Goal: Transaction & Acquisition: Purchase product/service

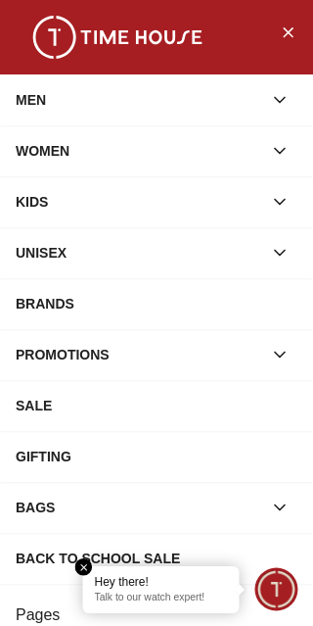
click at [263, 369] on button "button" at bounding box center [279, 354] width 35 height 35
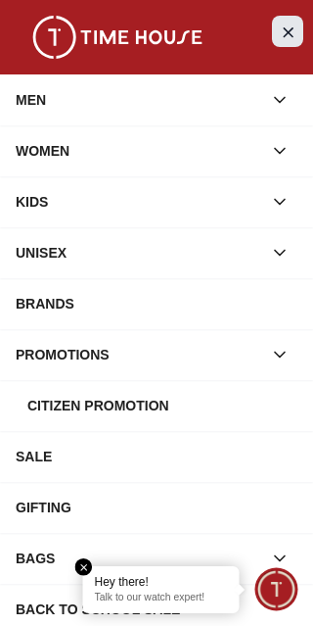
click at [287, 35] on icon "Close Menu" at bounding box center [288, 32] width 16 height 24
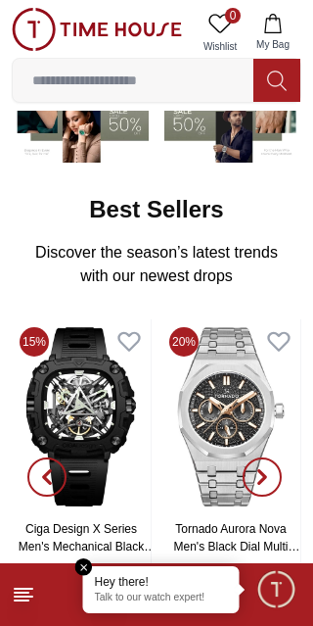
click at [169, 79] on input at bounding box center [133, 80] width 241 height 39
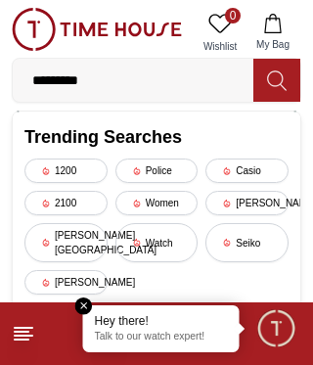
type input "**********"
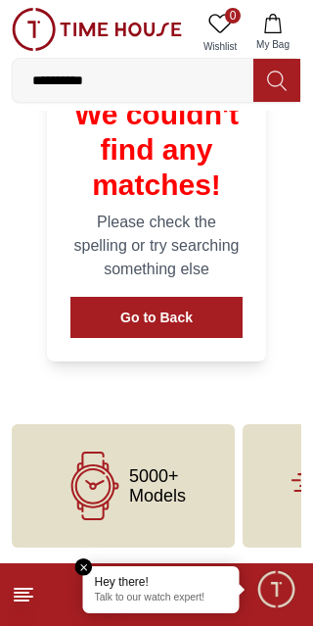
scroll to position [363, 0]
click at [84, 563] on em "Close tooltip" at bounding box center [84, 567] width 18 height 18
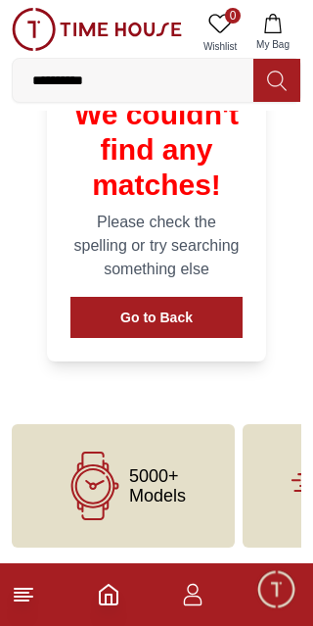
click at [32, 597] on icon at bounding box center [24, 595] width 24 height 24
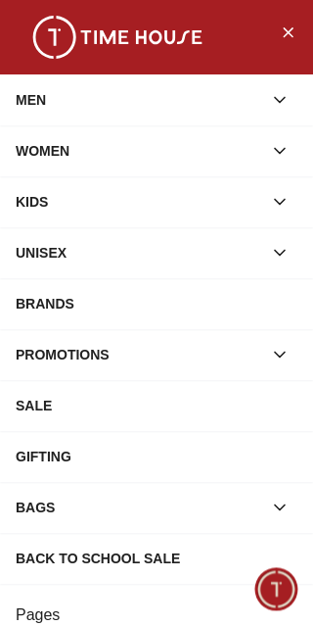
click at [247, 138] on div "WOMEN" at bounding box center [139, 150] width 247 height 35
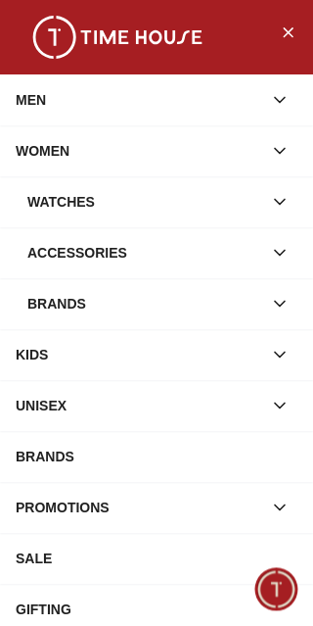
click at [250, 191] on div "Watches" at bounding box center [144, 201] width 235 height 35
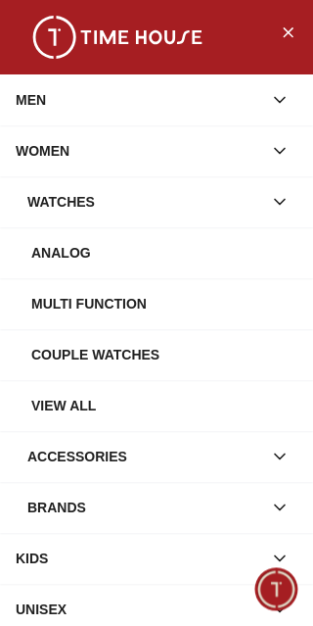
click at [176, 253] on div "Analog" at bounding box center [164, 252] width 266 height 35
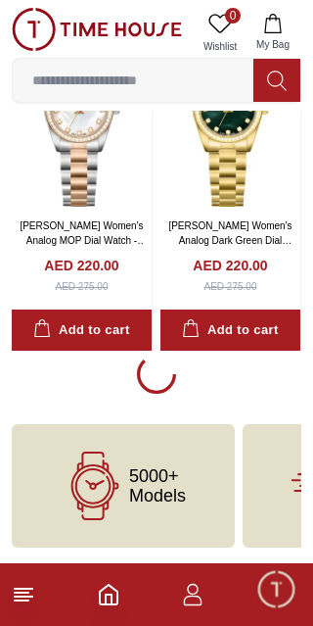
scroll to position [3302, 0]
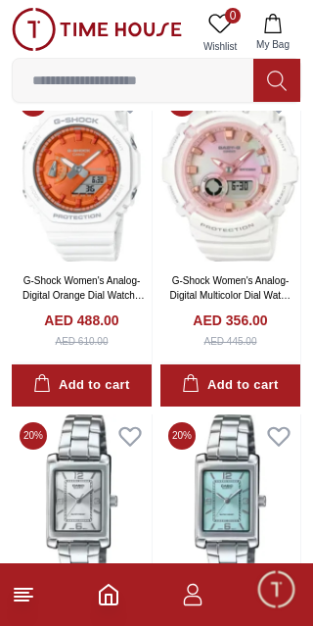
scroll to position [9101, 0]
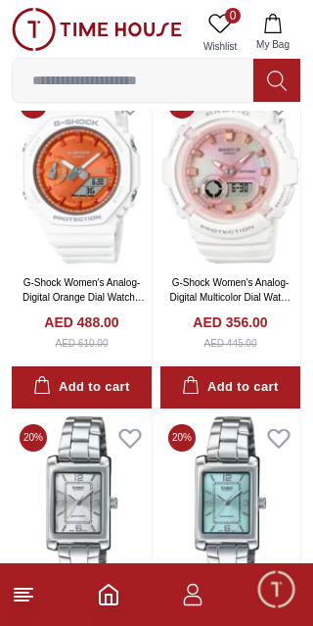
click at [33, 596] on icon at bounding box center [24, 595] width 24 height 24
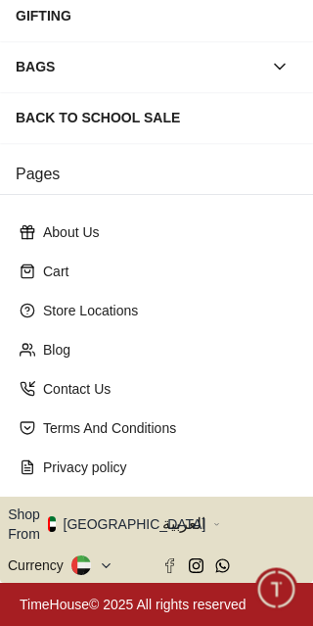
scroll to position [505, 0]
click at [112, 560] on icon at bounding box center [106, 565] width 15 height 15
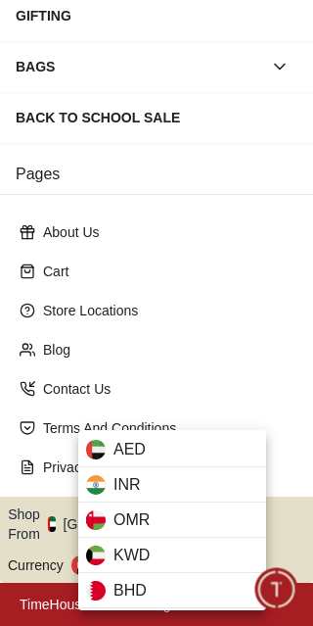
click at [283, 319] on div at bounding box center [156, 313] width 313 height 626
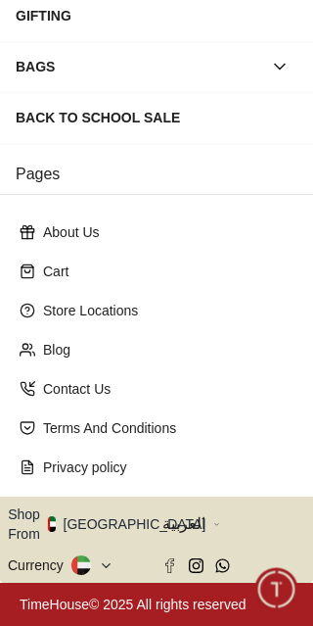
click at [214, 517] on icon "button" at bounding box center [217, 524] width 7 height 15
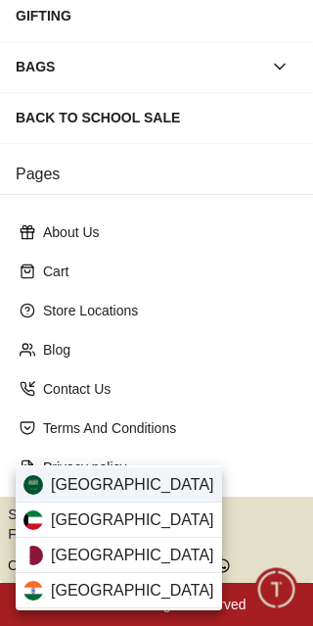
click at [141, 480] on span "[GEOGRAPHIC_DATA]" at bounding box center [133, 485] width 164 height 24
